Goal: Task Accomplishment & Management: Use online tool/utility

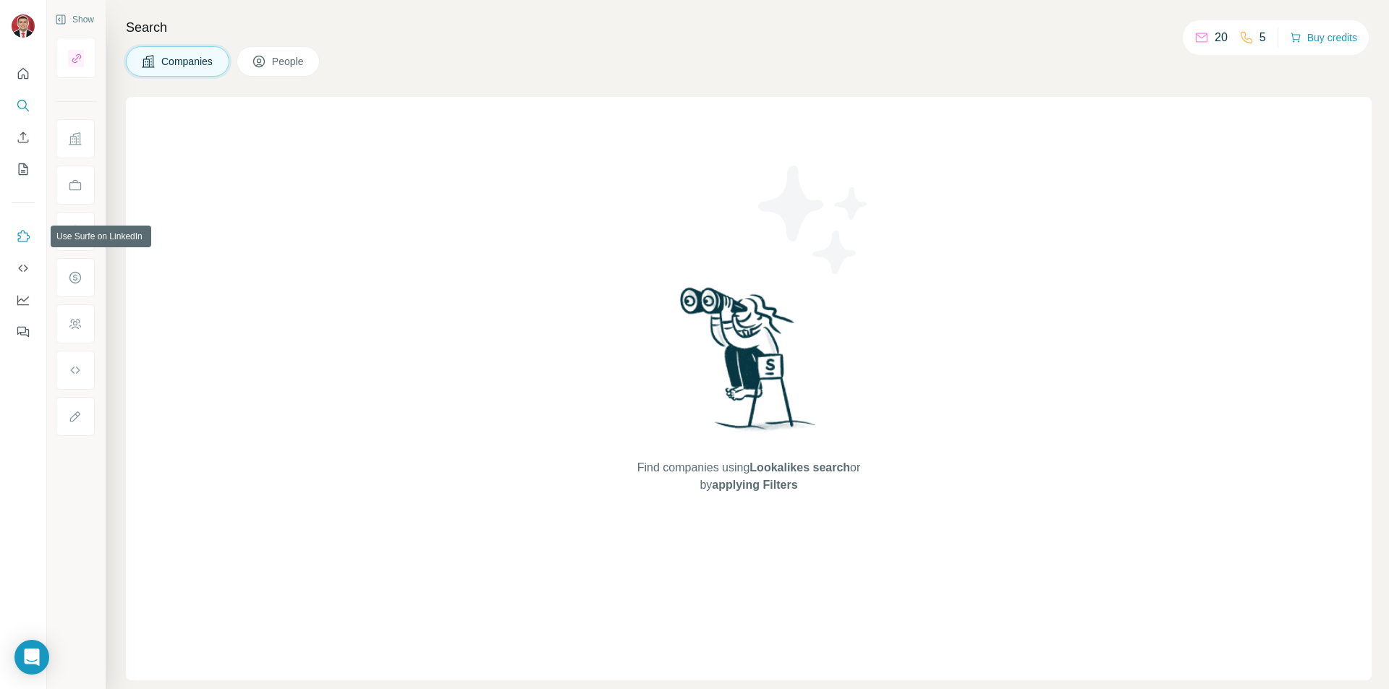
click at [21, 241] on icon "Use Surfe on LinkedIn" at bounding box center [23, 236] width 14 height 14
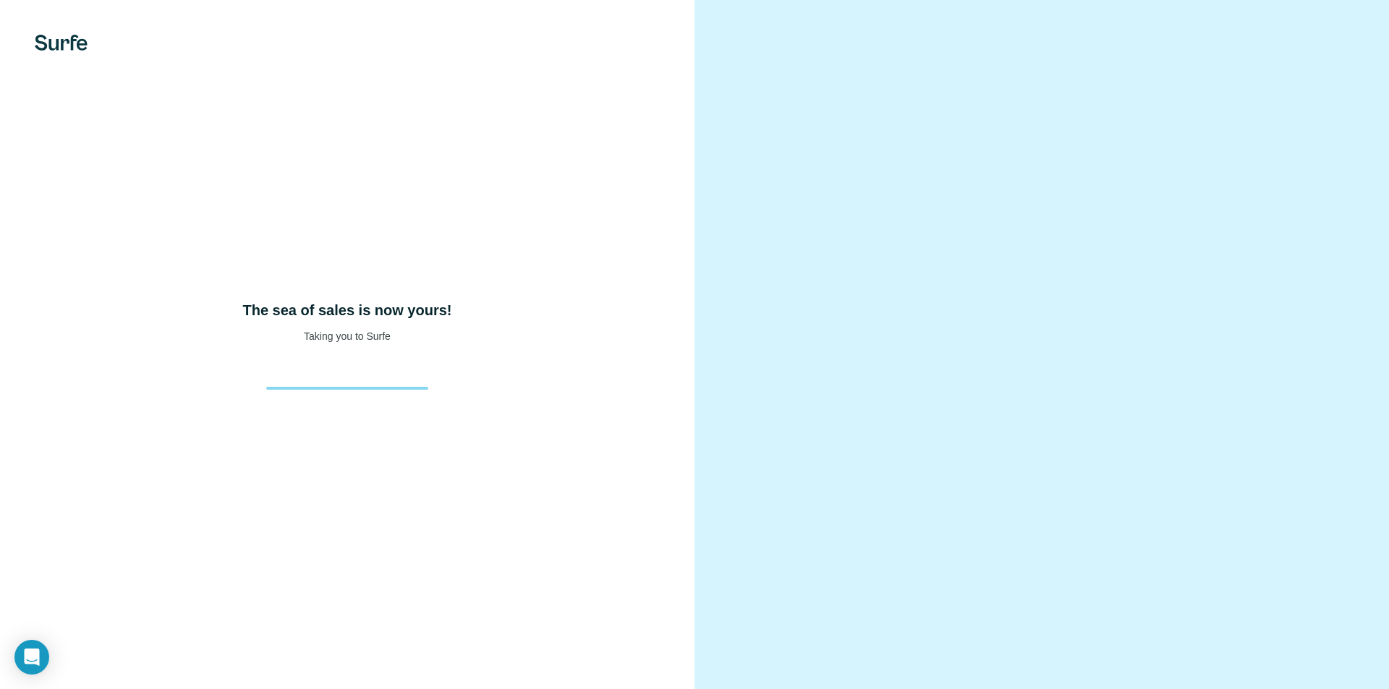
click at [707, 25] on div at bounding box center [1041, 344] width 694 height 689
